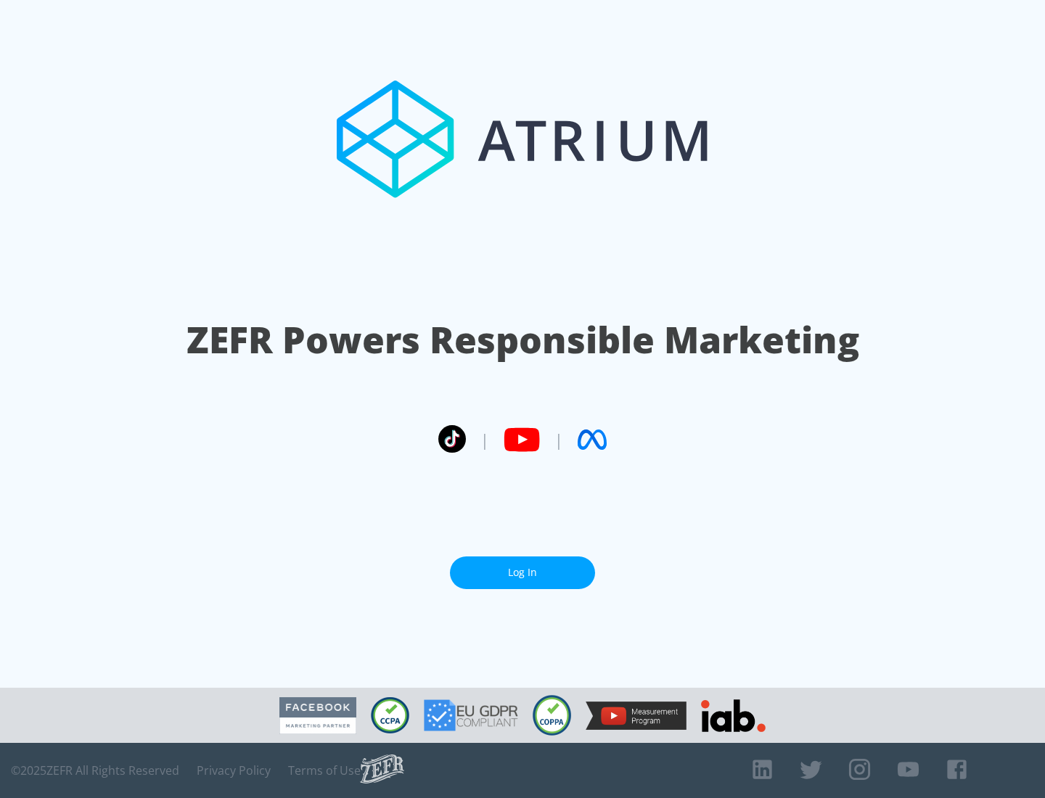
click at [522, 572] on link "Log In" at bounding box center [522, 572] width 145 height 33
